Goal: Transaction & Acquisition: Purchase product/service

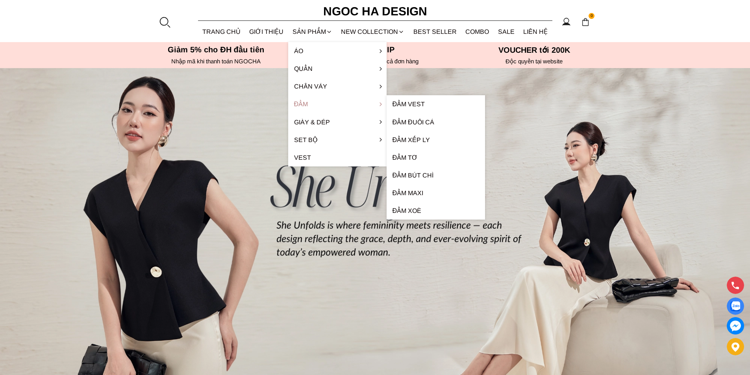
click at [303, 103] on link "Đầm" at bounding box center [337, 104] width 98 height 18
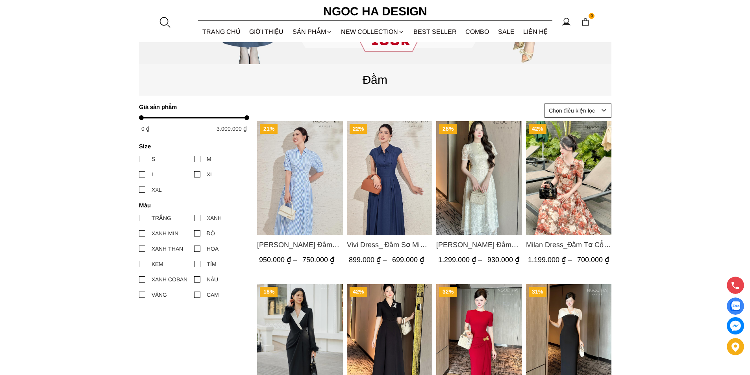
scroll to position [315, 0]
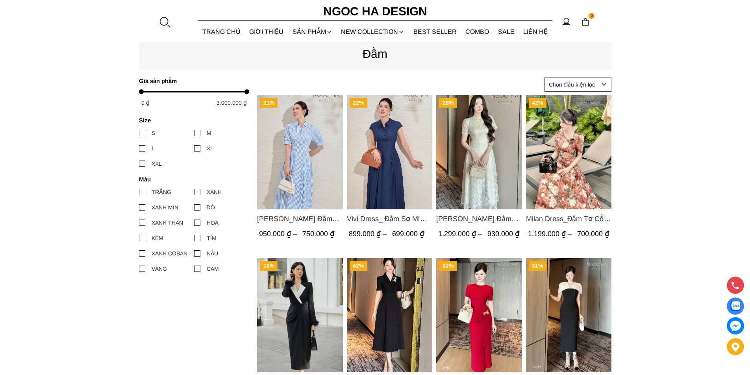
click at [312, 216] on span "Valerie Dress_ Đầm Sơ Mi Kẻ Sọc Xanh D1001" at bounding box center [300, 219] width 86 height 11
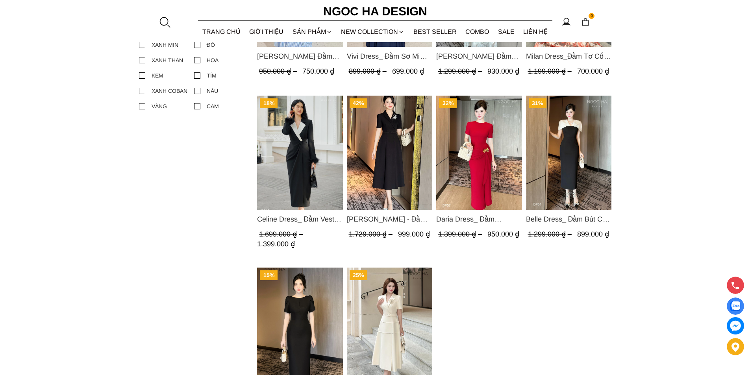
scroll to position [473, 0]
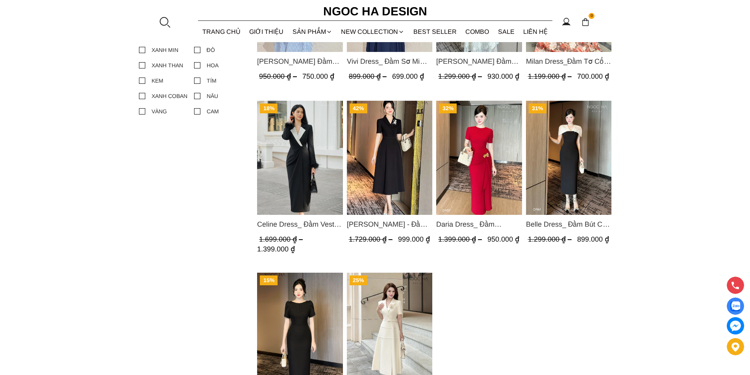
click at [382, 166] on img "Product image - Irene Dress - Đầm Vest Dáng Xòe Kèm Đai D713" at bounding box center [390, 157] width 86 height 114
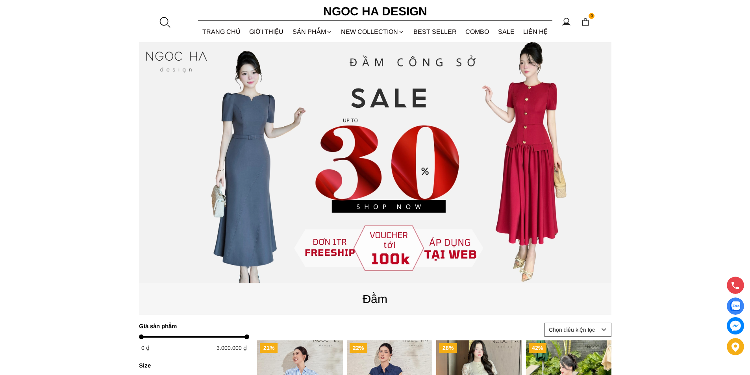
scroll to position [0, 0]
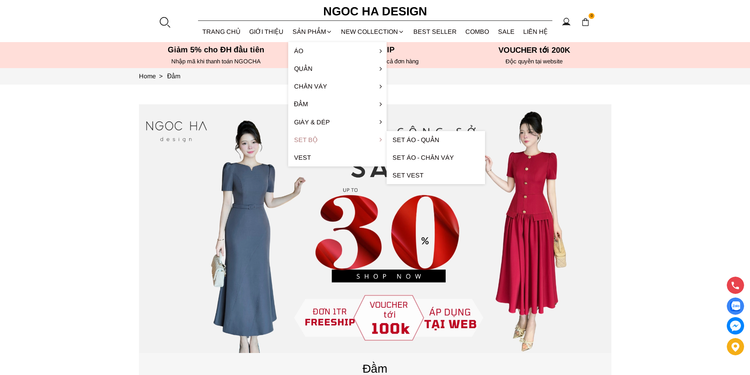
click at [312, 140] on link "Set Bộ" at bounding box center [337, 140] width 98 height 18
click at [422, 157] on link "Set Áo - Chân váy" at bounding box center [436, 158] width 98 height 18
click at [414, 157] on link "Set Áo - Chân váy" at bounding box center [436, 158] width 98 height 18
click at [442, 154] on link "Set Áo - Chân váy" at bounding box center [436, 158] width 98 height 18
click at [444, 157] on link "Set Áo - Chân váy" at bounding box center [436, 158] width 98 height 18
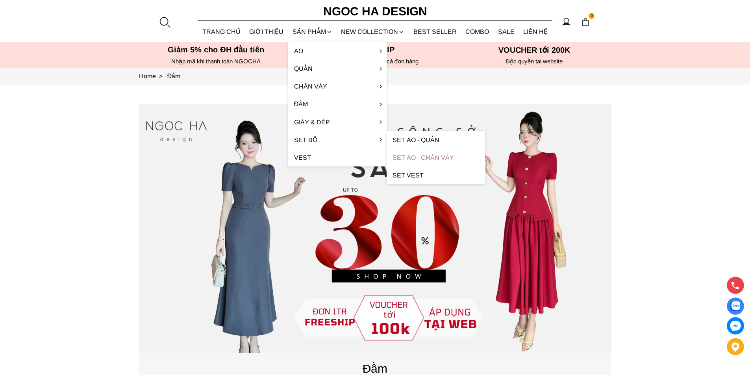
click at [443, 156] on link "Set Áo - Chân váy" at bounding box center [436, 158] width 98 height 18
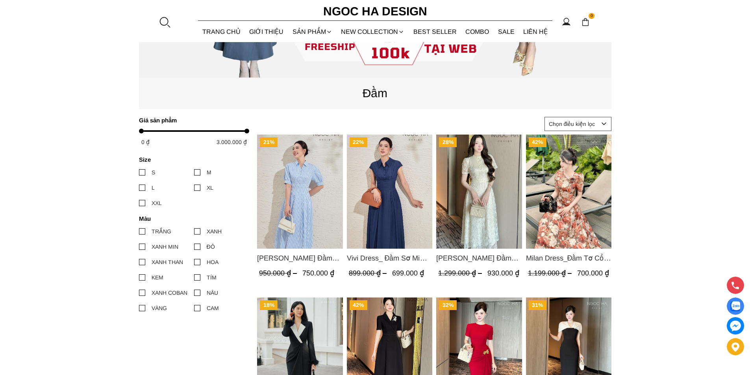
scroll to position [79, 0]
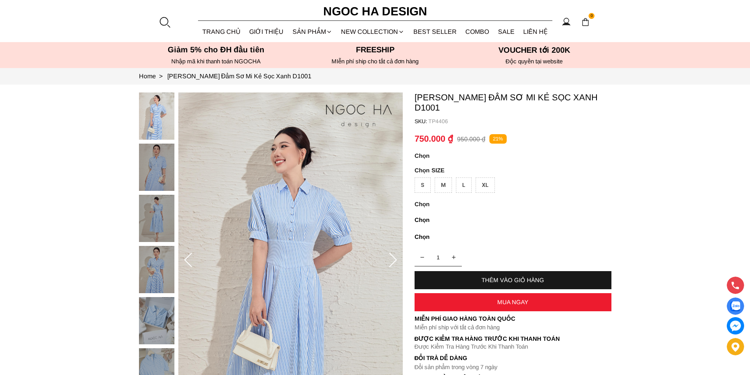
click at [149, 217] on img at bounding box center [156, 218] width 35 height 47
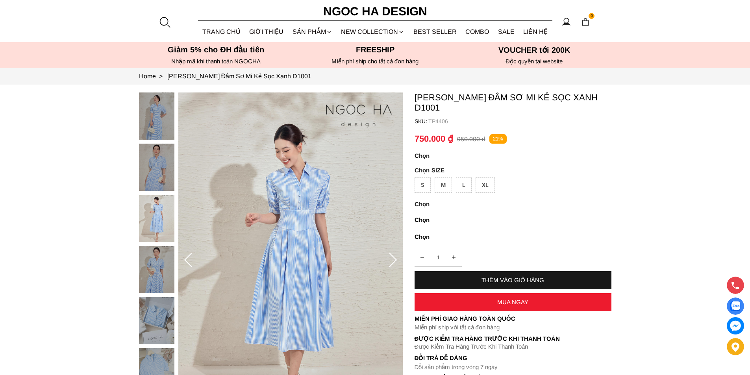
click at [149, 259] on img at bounding box center [156, 269] width 35 height 47
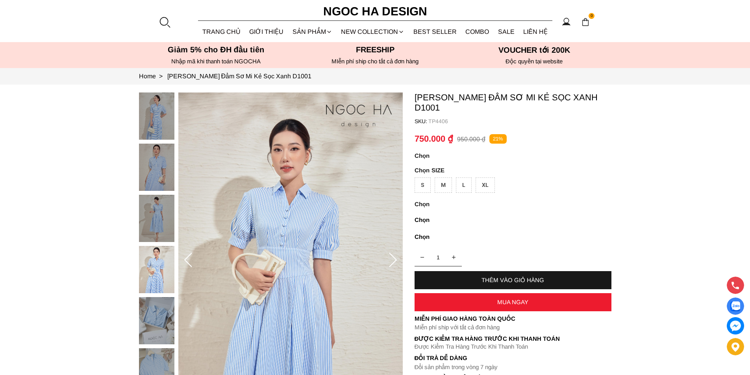
click at [391, 261] on icon at bounding box center [393, 261] width 16 height 16
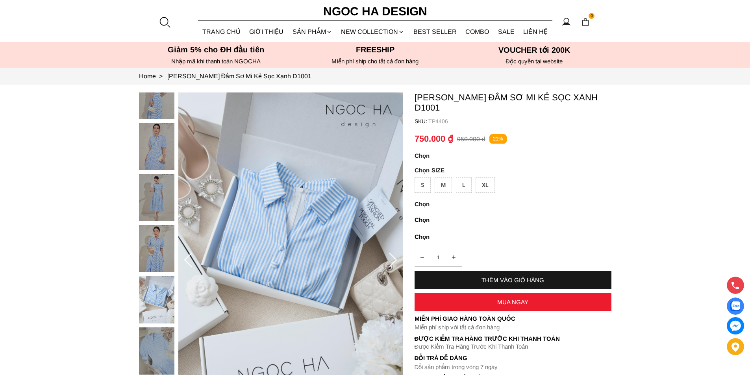
click at [391, 261] on icon at bounding box center [393, 261] width 16 height 16
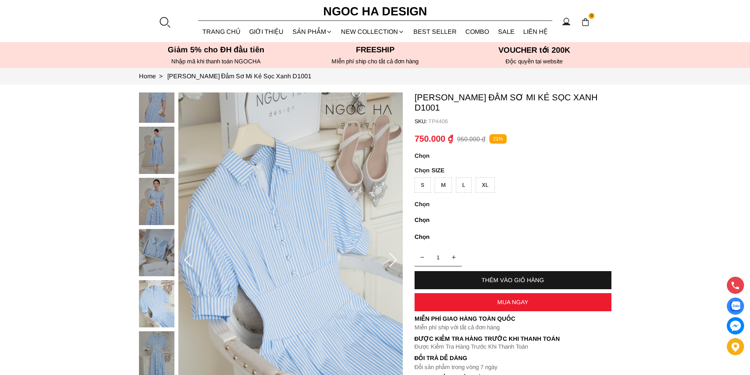
click at [391, 261] on icon at bounding box center [393, 261] width 16 height 16
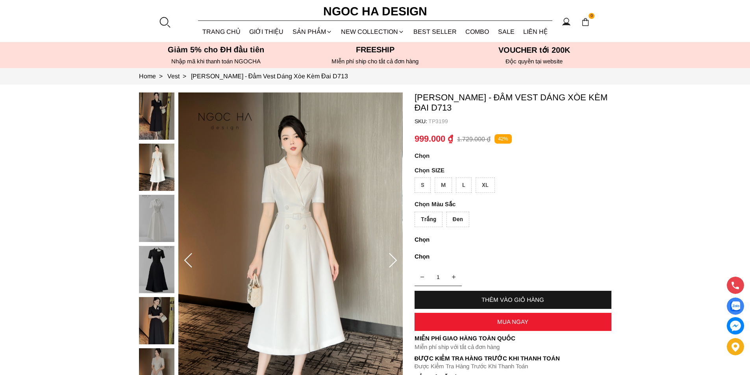
click at [165, 335] on img at bounding box center [156, 320] width 35 height 47
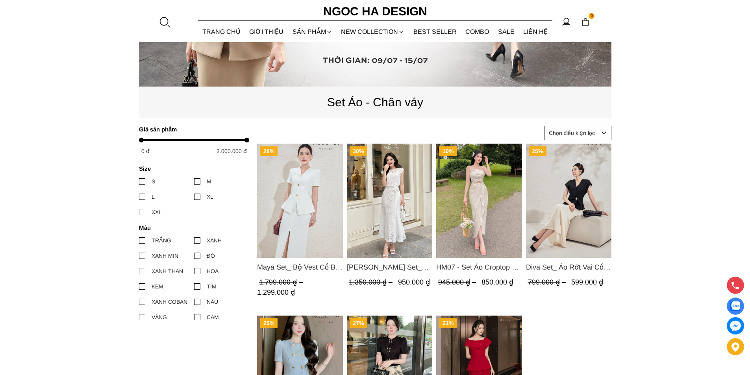
scroll to position [355, 0]
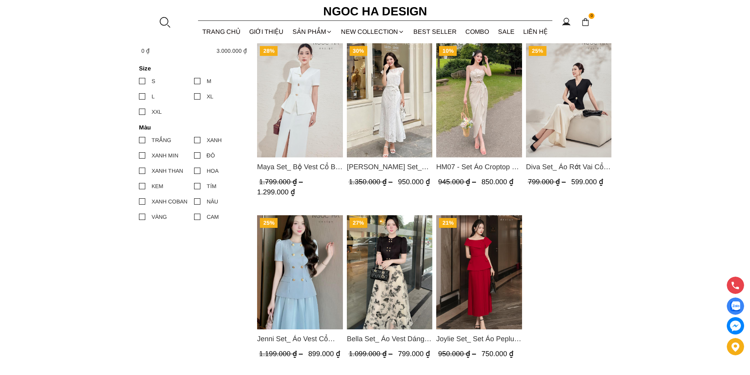
click at [295, 281] on img "Product image - Jenni Set_ Áo Vest Cổ Tròn Đính Cúc, Chân Váy Tơ Màu Xanh A1051…" at bounding box center [300, 272] width 86 height 114
click at [390, 241] on img "Product image - Bella Set_ Áo Vest Dáng Lửng Cúc Đồng, Chân Váy Họa Tiết Bướm A…" at bounding box center [390, 272] width 86 height 114
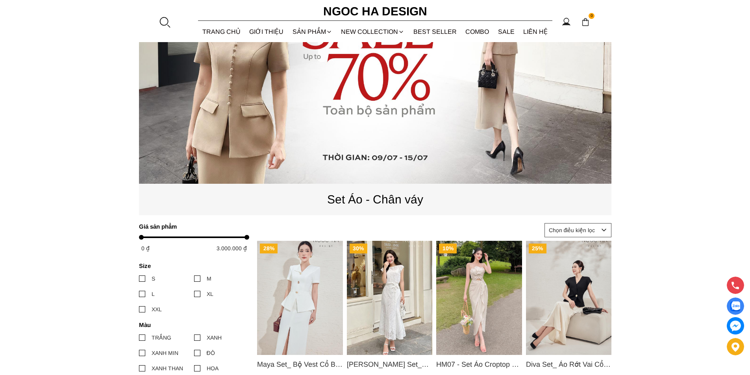
scroll to position [39, 0]
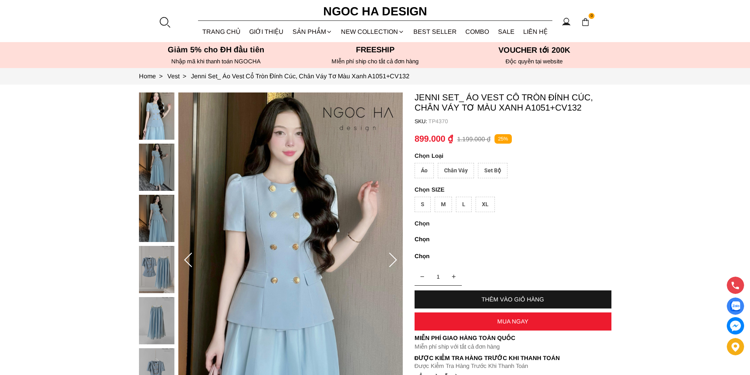
click at [156, 275] on img at bounding box center [156, 269] width 35 height 47
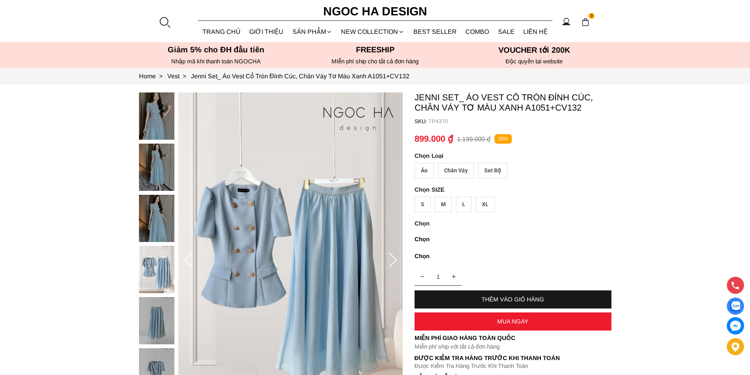
click at [152, 223] on img at bounding box center [156, 218] width 35 height 47
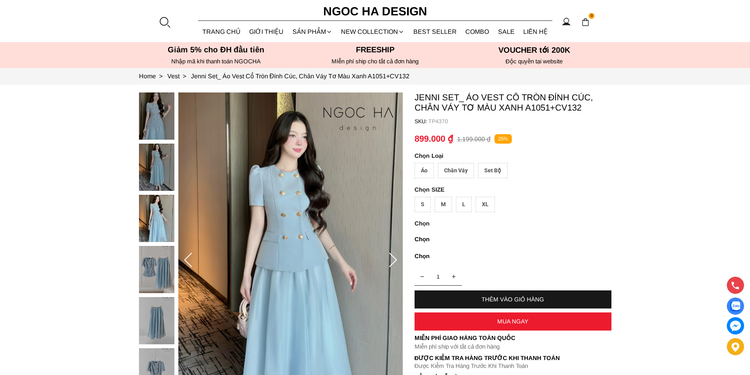
click at [152, 171] on img at bounding box center [156, 167] width 35 height 47
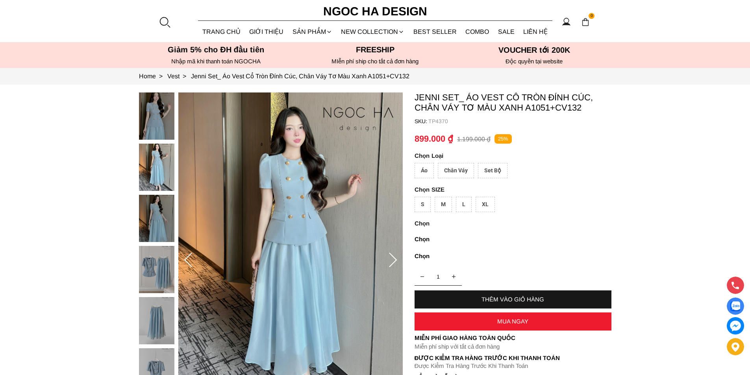
click at [157, 119] on img at bounding box center [156, 116] width 35 height 47
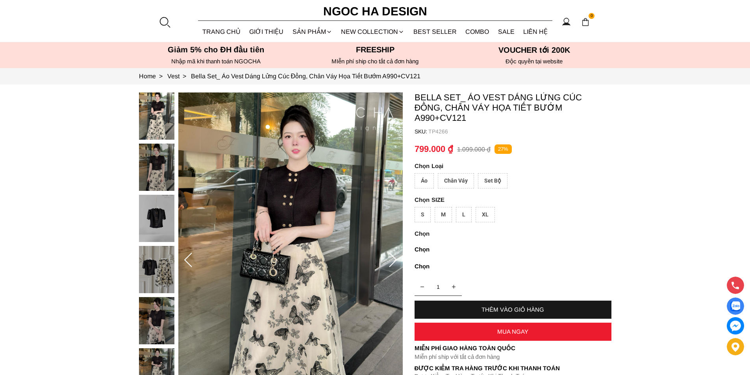
click at [153, 167] on img at bounding box center [156, 167] width 35 height 47
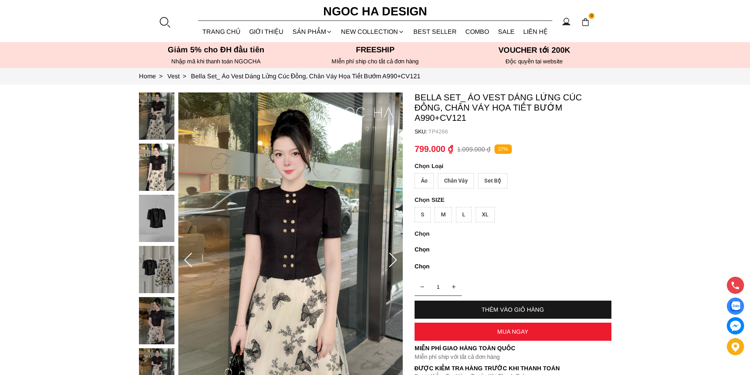
click at [161, 120] on img at bounding box center [156, 116] width 35 height 47
